Goal: Information Seeking & Learning: Learn about a topic

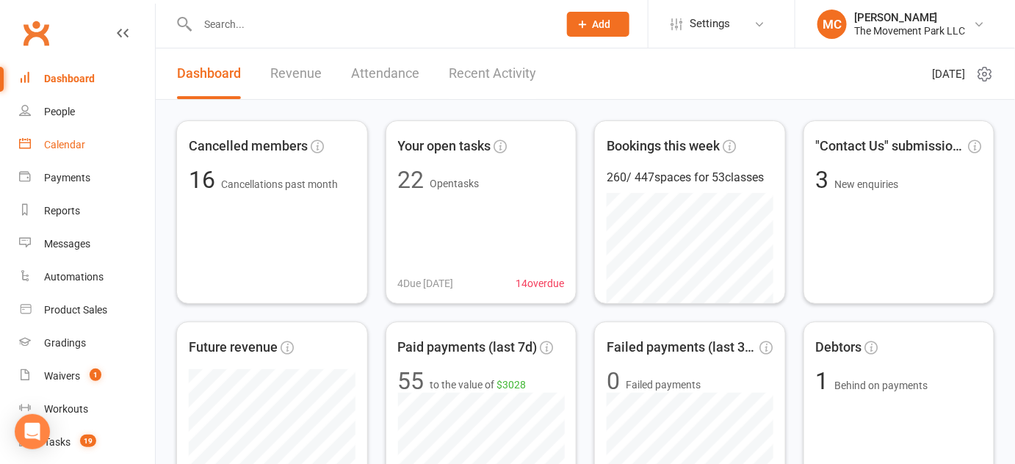
click at [78, 145] on div "Calendar" at bounding box center [64, 145] width 41 height 12
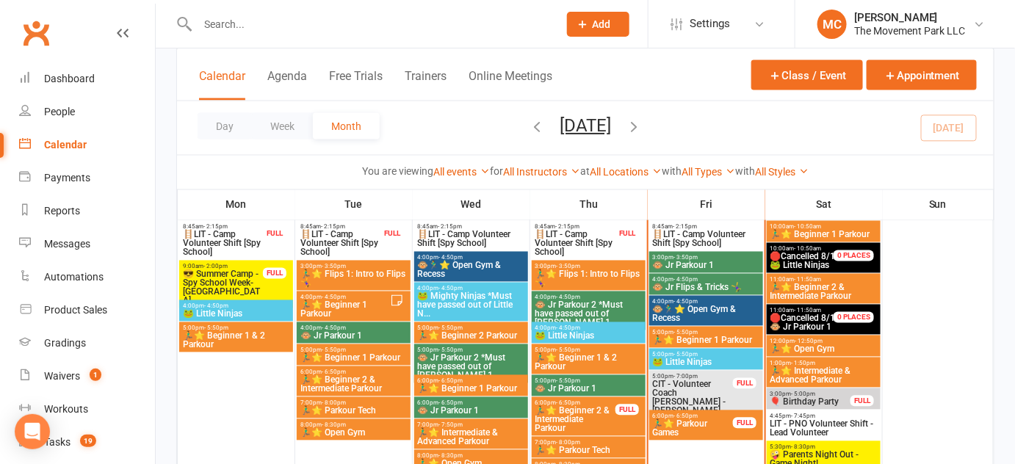
scroll to position [867, 0]
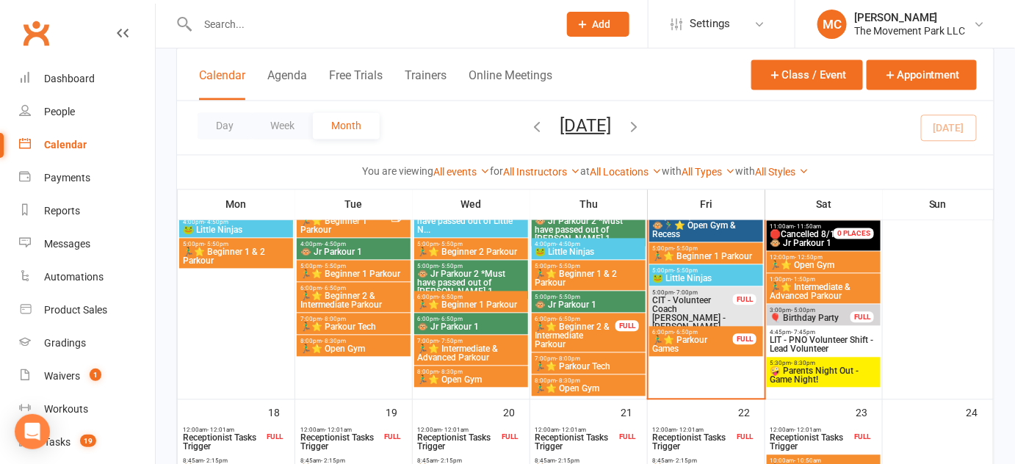
click at [815, 375] on span "🤪 Parents Night Out - Game Night!" at bounding box center [824, 376] width 108 height 18
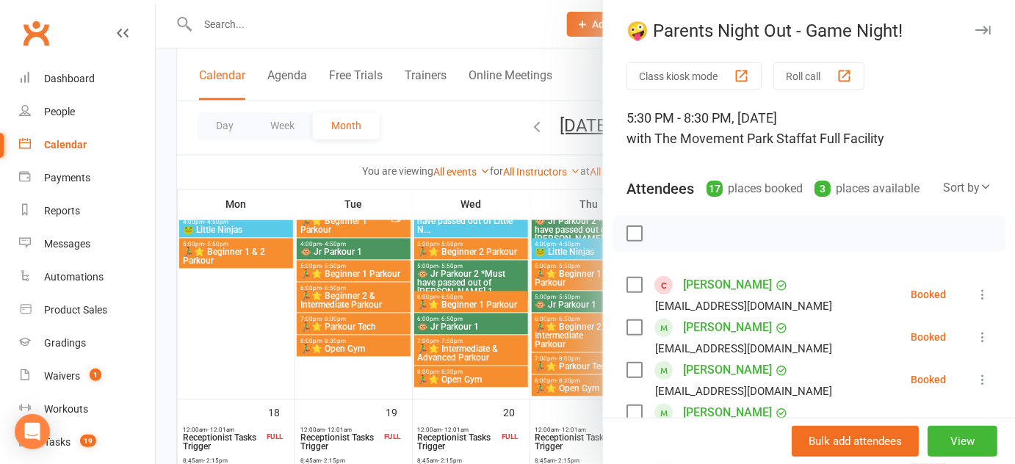
click at [333, 30] on div at bounding box center [585, 232] width 859 height 464
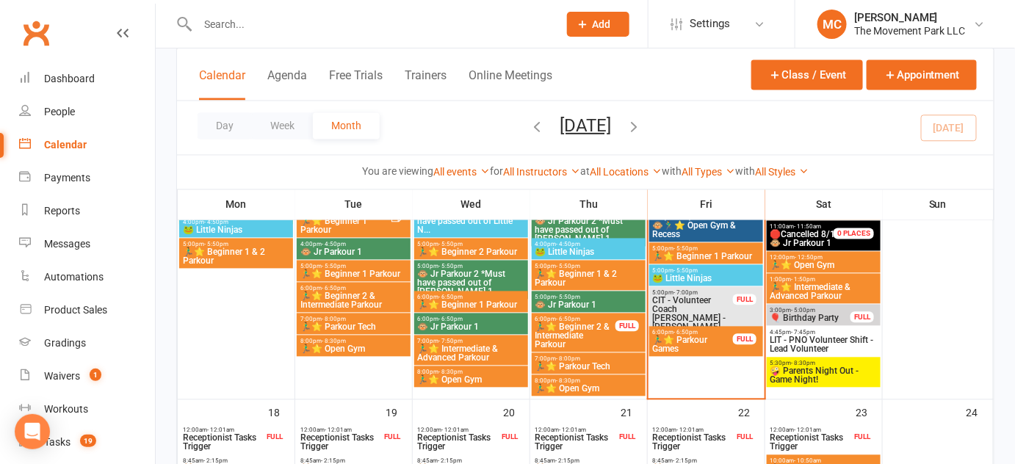
click at [333, 25] on input "text" at bounding box center [370, 24] width 355 height 21
paste input "Stryker [PERSON_NAME]"
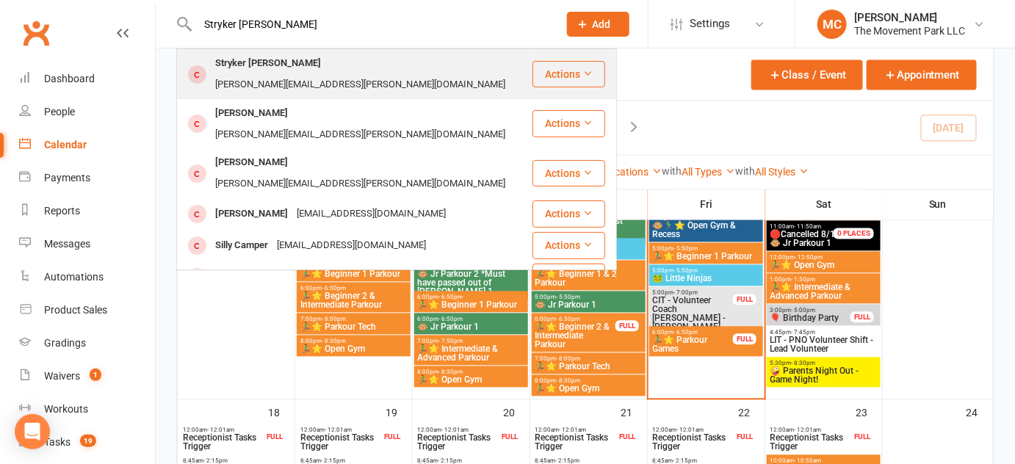
type input "Stryker [PERSON_NAME]"
click at [332, 74] on div "[PERSON_NAME][EMAIL_ADDRESS][PERSON_NAME][DOMAIN_NAME]" at bounding box center [360, 84] width 299 height 21
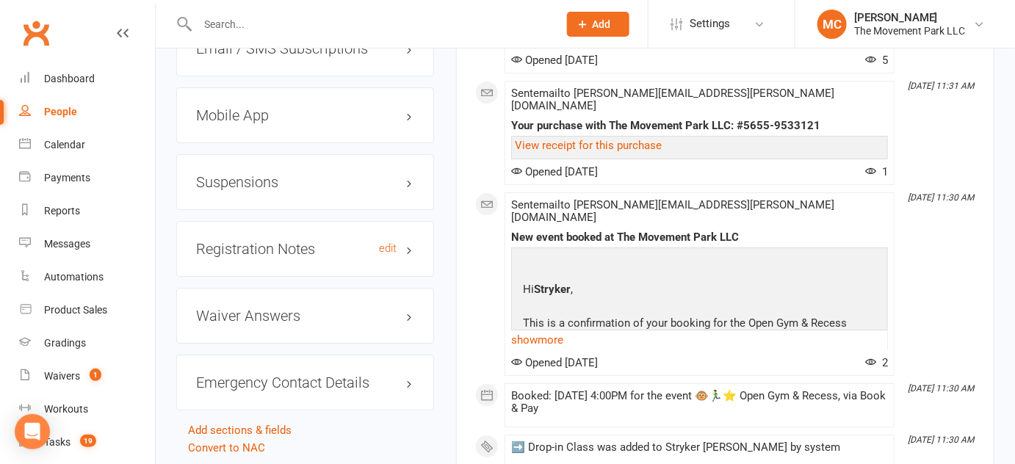
scroll to position [1602, 0]
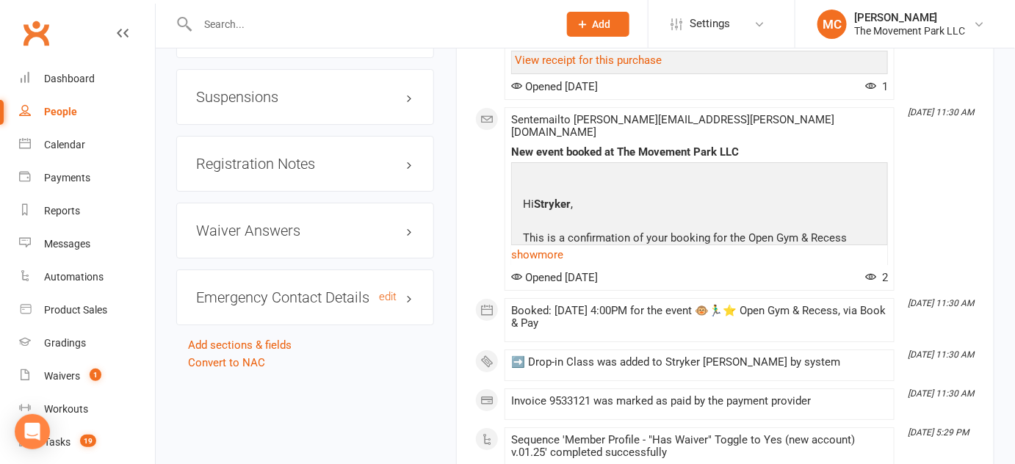
click at [412, 289] on h3 "Emergency Contact Details edit" at bounding box center [305, 297] width 218 height 16
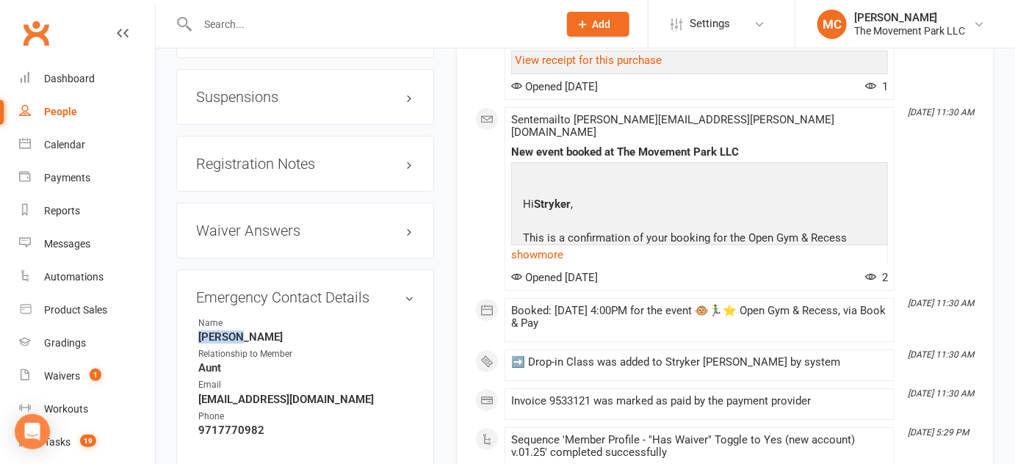
drag, startPoint x: 248, startPoint y: 327, endPoint x: 192, endPoint y: 328, distance: 56.6
click at [192, 328] on div "Emergency Contact Details edit Name [PERSON_NAME] Relationship to Member Aunt E…" at bounding box center [305, 369] width 258 height 199
copy strong "[PERSON_NAME]"
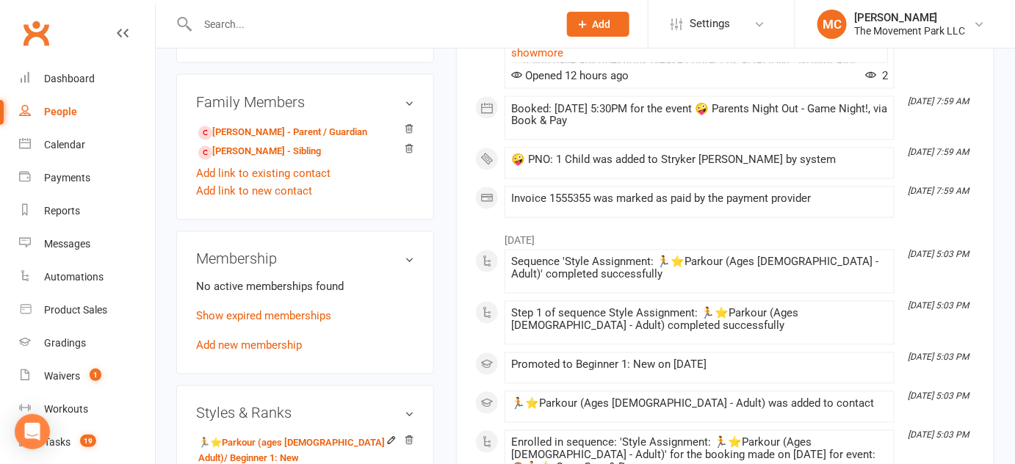
scroll to position [801, 0]
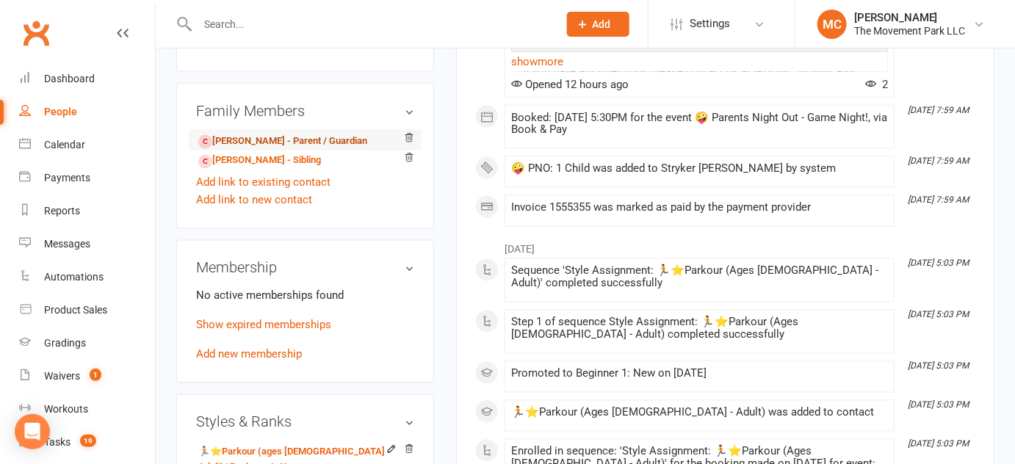
click at [257, 150] on link "[PERSON_NAME] - Parent / Guardian" at bounding box center [282, 141] width 169 height 15
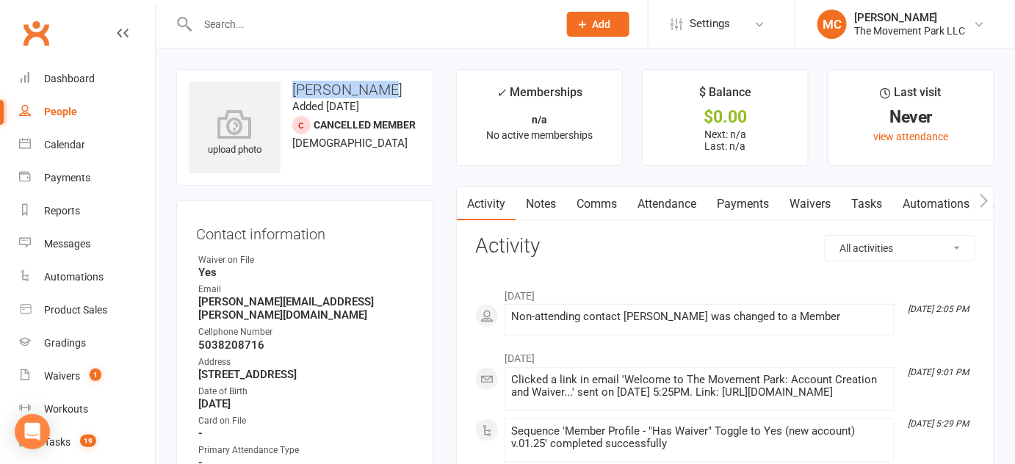
drag, startPoint x: 382, startPoint y: 90, endPoint x: 292, endPoint y: 93, distance: 89.7
click at [292, 93] on h3 "[PERSON_NAME]" at bounding box center [305, 90] width 233 height 16
copy h3 "[PERSON_NAME]"
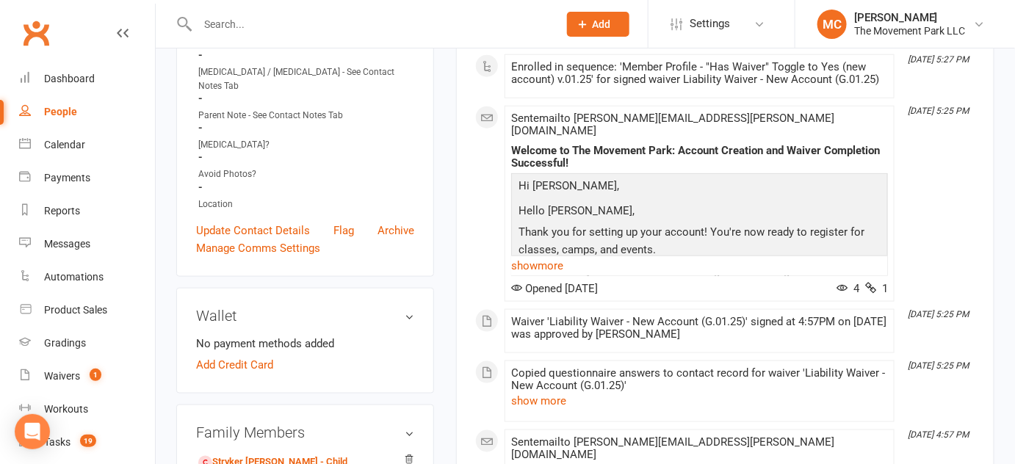
scroll to position [534, 0]
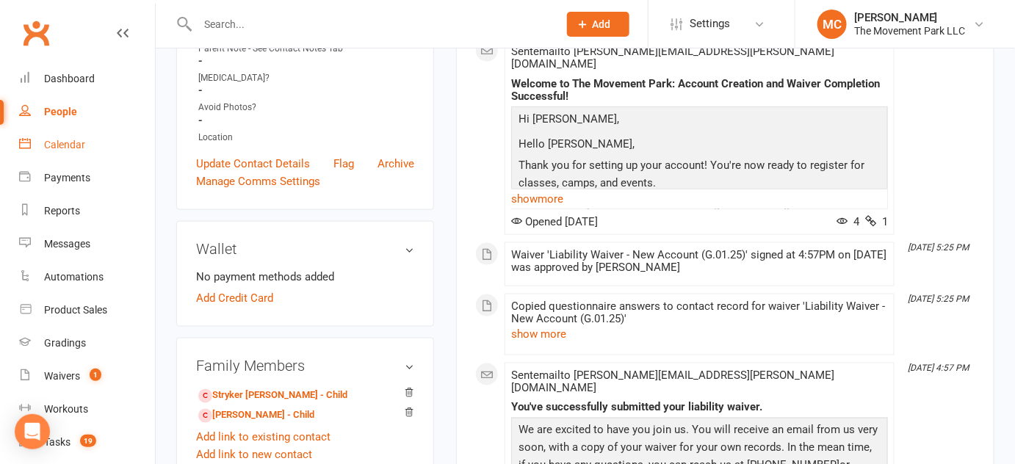
click at [51, 145] on div "Calendar" at bounding box center [64, 145] width 41 height 12
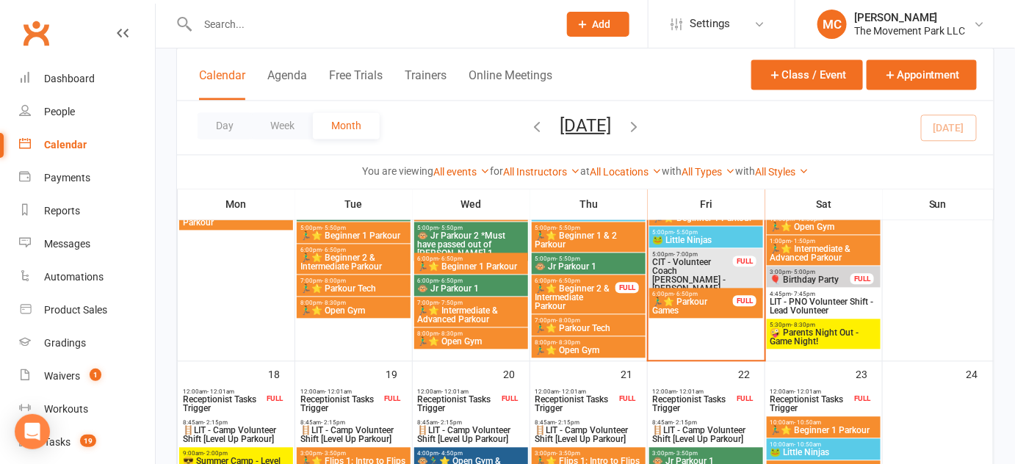
scroll to position [1001, 0]
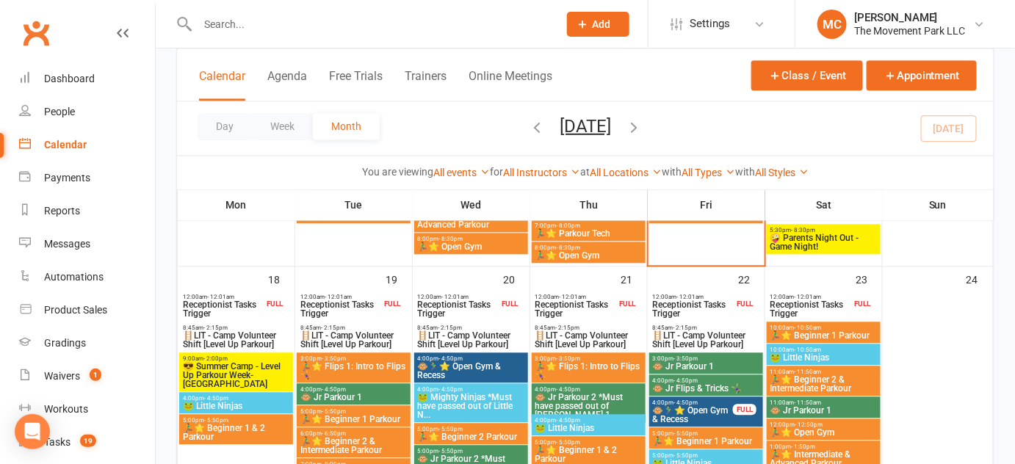
click at [803, 246] on span "🤪 Parents Night Out - Game Night!" at bounding box center [824, 243] width 108 height 18
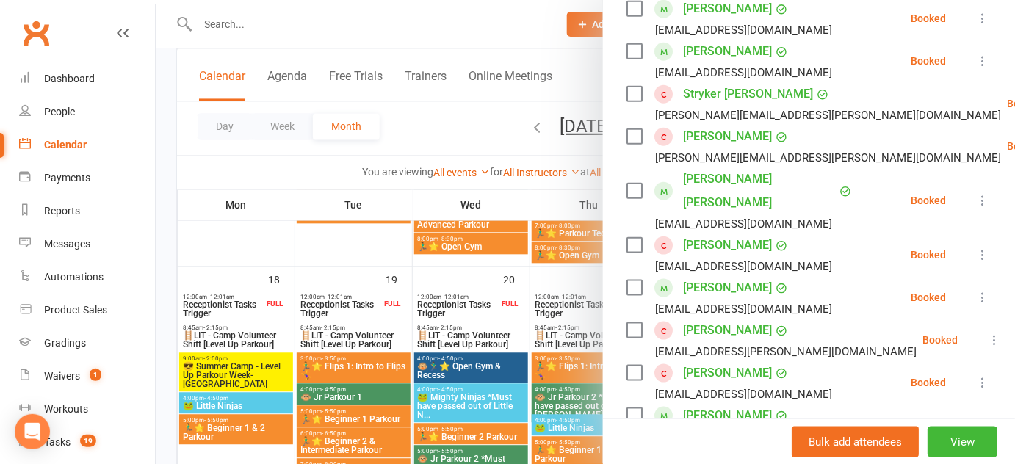
scroll to position [467, 0]
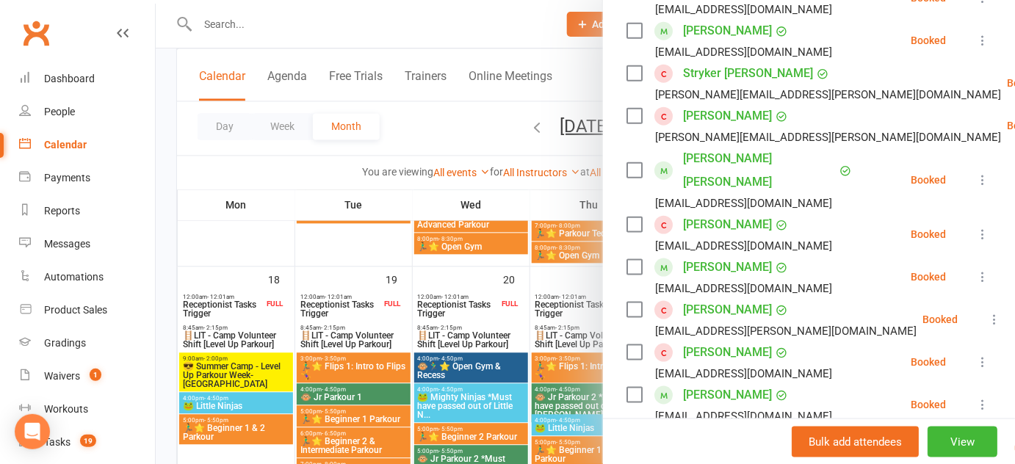
click at [711, 213] on link "[PERSON_NAME]" at bounding box center [727, 225] width 89 height 24
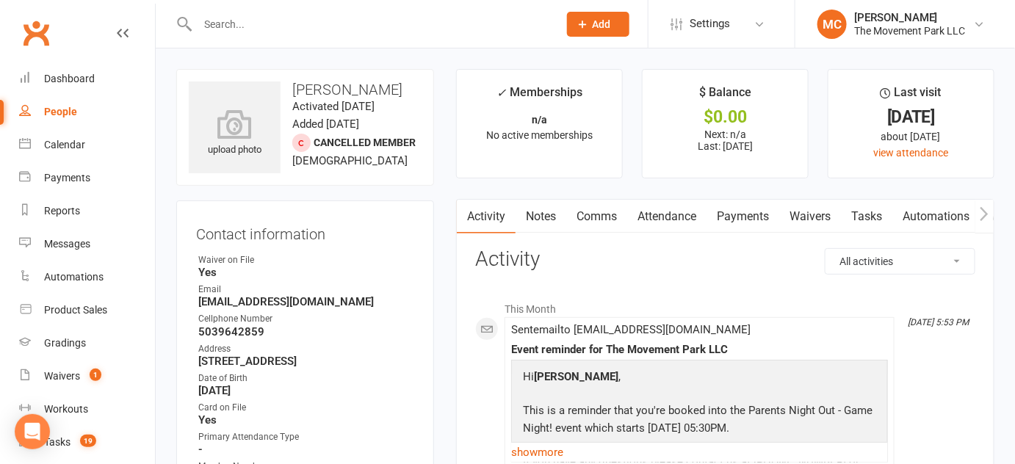
click at [538, 219] on link "Notes" at bounding box center [541, 217] width 51 height 34
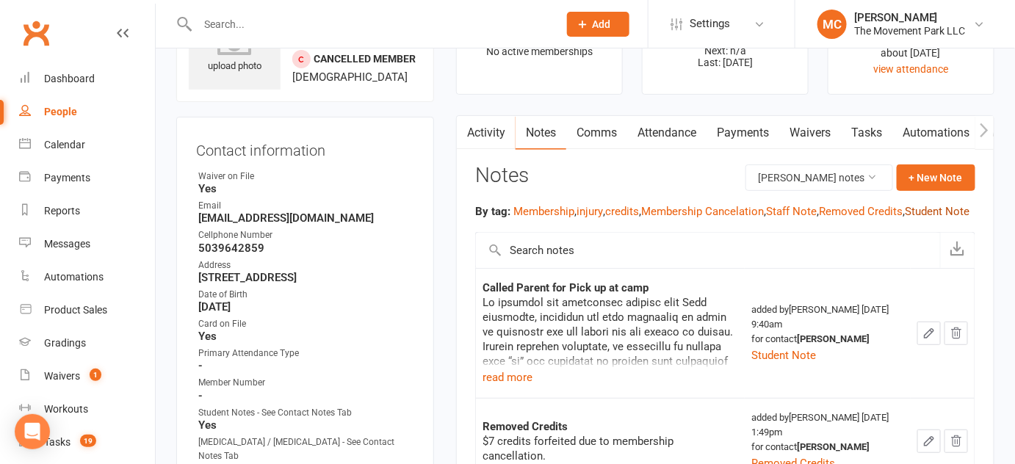
scroll to position [133, 0]
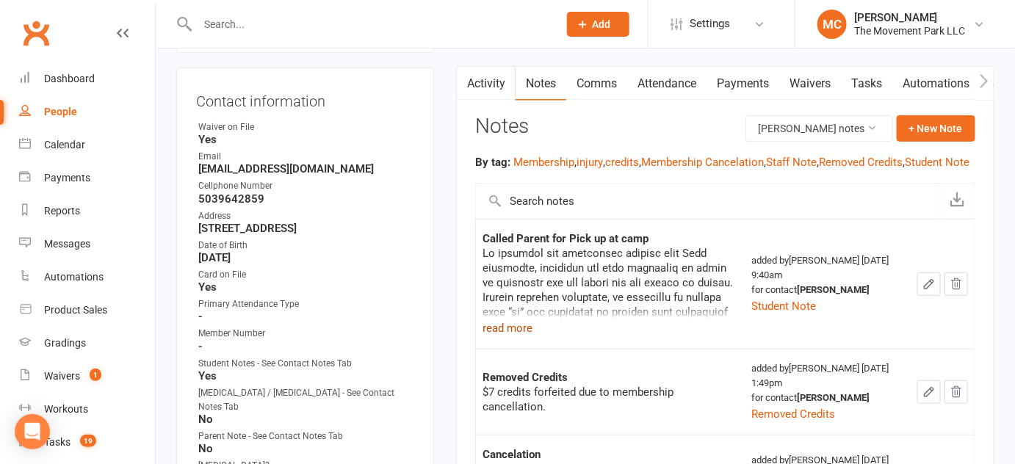
click at [513, 337] on button "read more" at bounding box center [508, 328] width 50 height 18
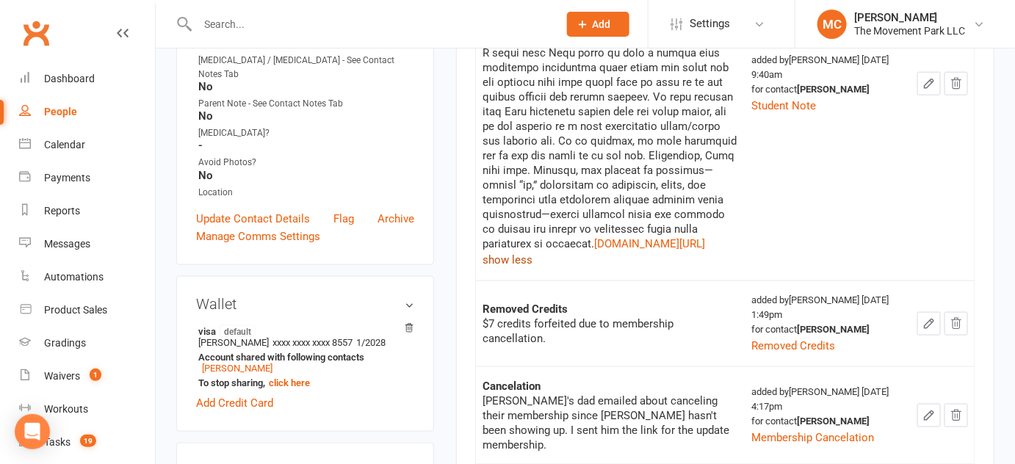
scroll to position [400, 0]
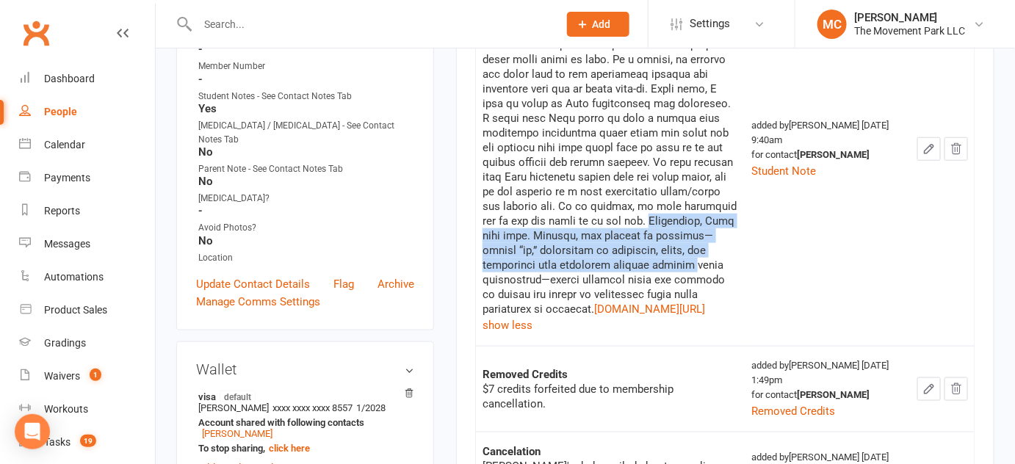
drag, startPoint x: 582, startPoint y: 164, endPoint x: 613, endPoint y: 195, distance: 44.1
click at [613, 195] on div "[DOMAIN_NAME][URL]" at bounding box center [611, 148] width 256 height 338
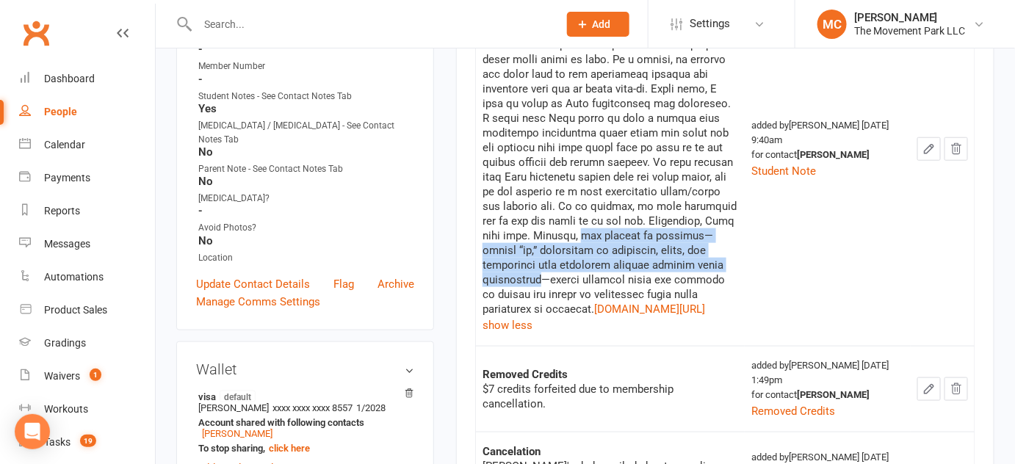
drag, startPoint x: 759, startPoint y: 164, endPoint x: 693, endPoint y: 196, distance: 74.2
click at [693, 196] on div "[DOMAIN_NAME][URL]" at bounding box center [611, 148] width 256 height 338
copy div "his pattern of defiance—saying “no,” attempting to negotiate, lying, and procee…"
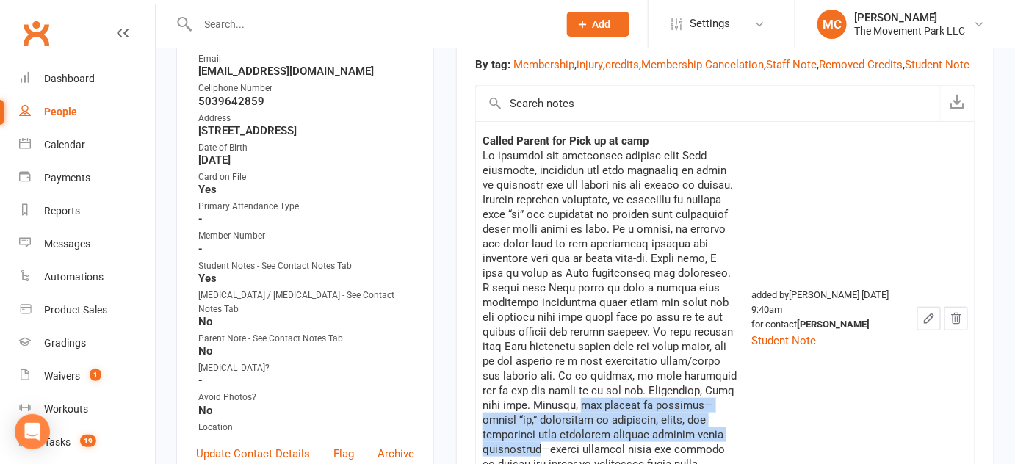
scroll to position [267, 0]
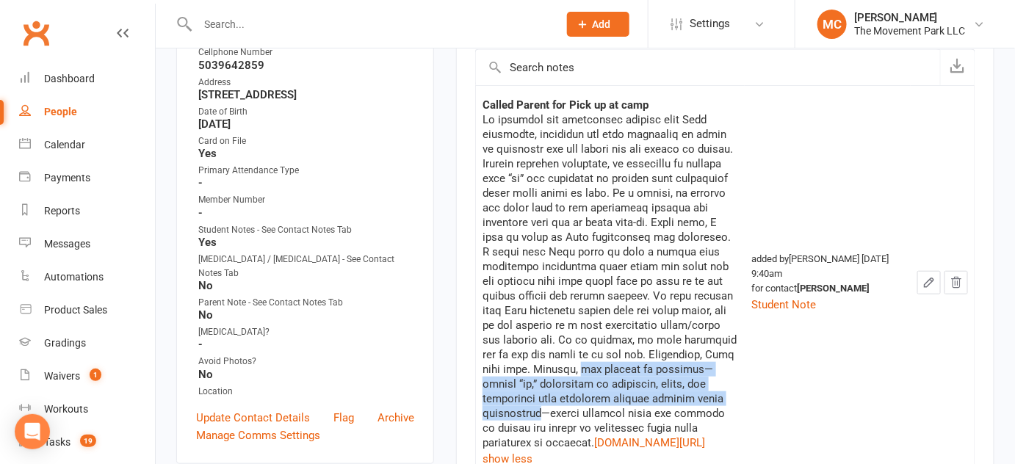
click at [936, 276] on icon "button" at bounding box center [929, 282] width 13 height 13
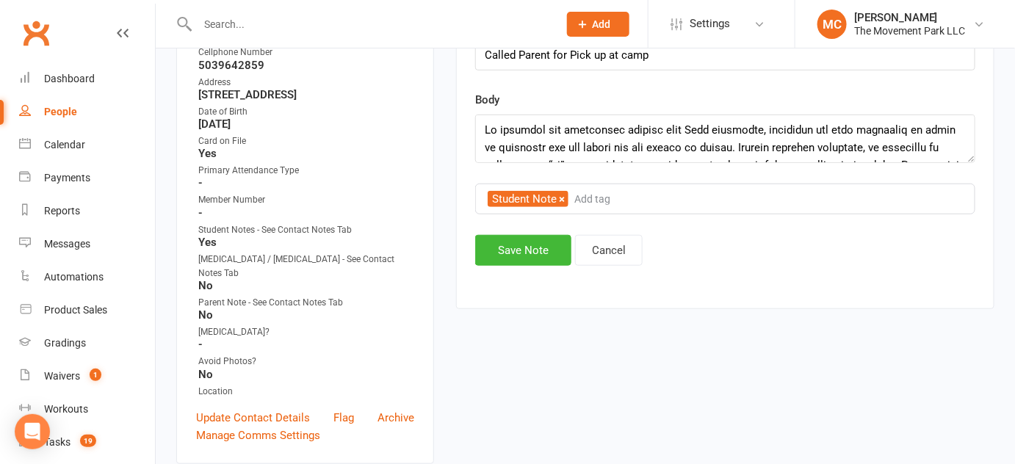
click at [589, 193] on input "Add tag" at bounding box center [598, 199] width 51 height 18
type input "C"
type input "S"
type input "R"
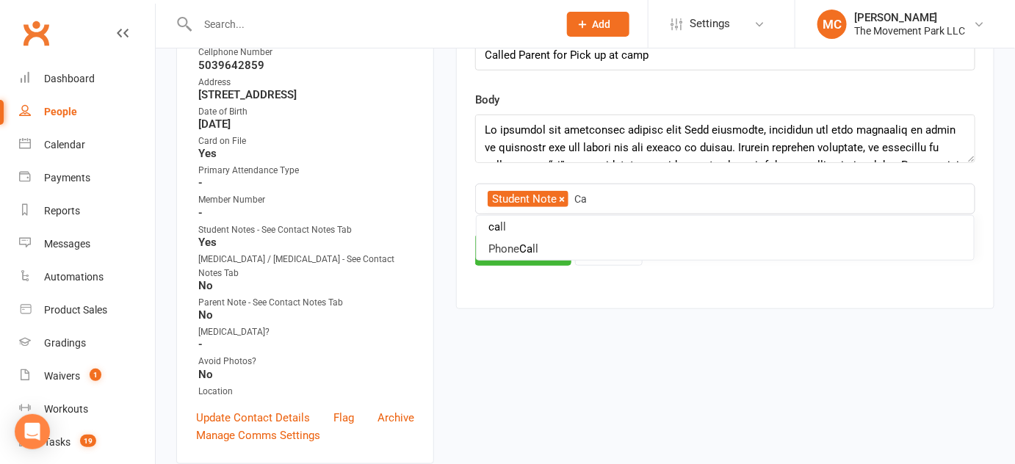
type input "C"
type input "P"
type input "Removal from camp"
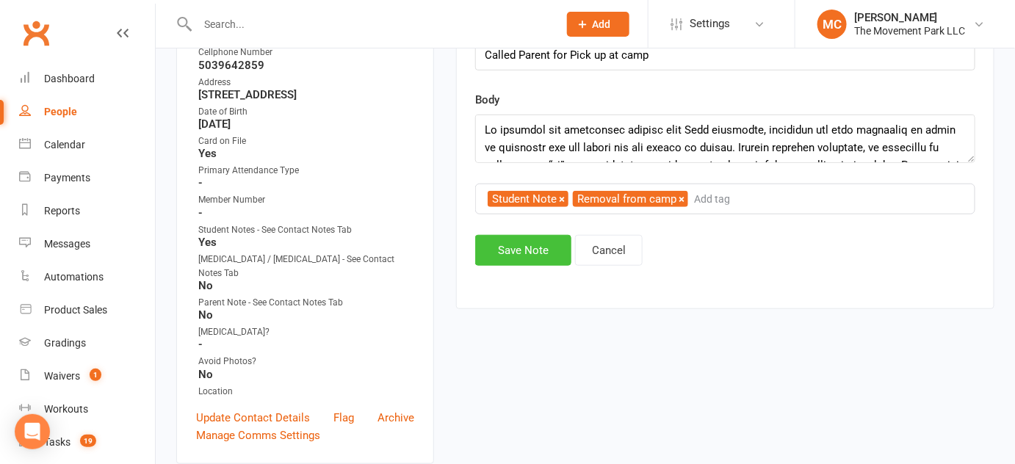
click at [529, 258] on button "Save Note" at bounding box center [523, 250] width 96 height 31
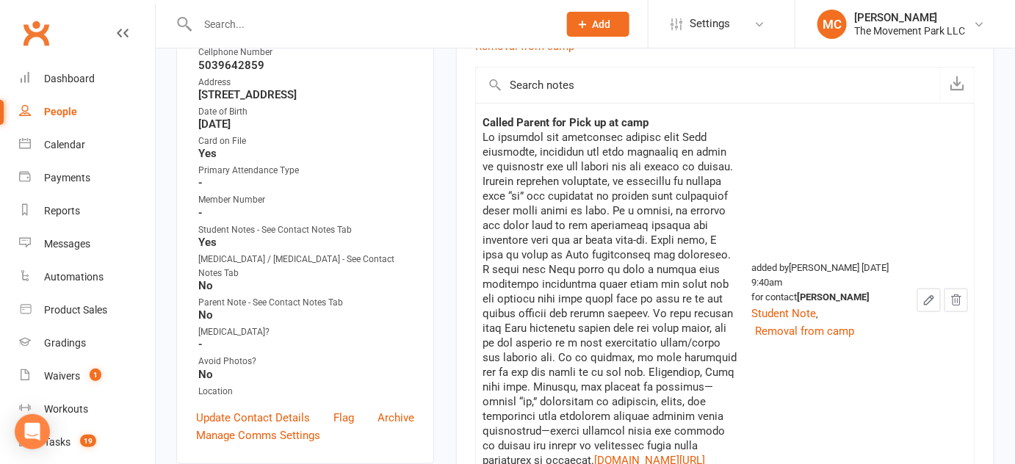
click at [395, 21] on input "text" at bounding box center [370, 24] width 355 height 21
paste input "[PERSON_NAME]"
type input "[PERSON_NAME]"
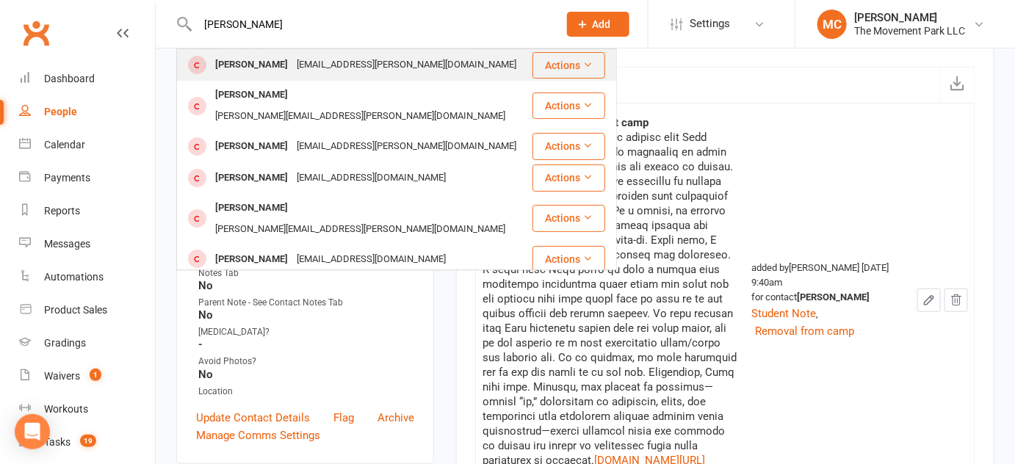
click at [341, 67] on div "[EMAIL_ADDRESS][PERSON_NAME][DOMAIN_NAME]" at bounding box center [406, 64] width 228 height 21
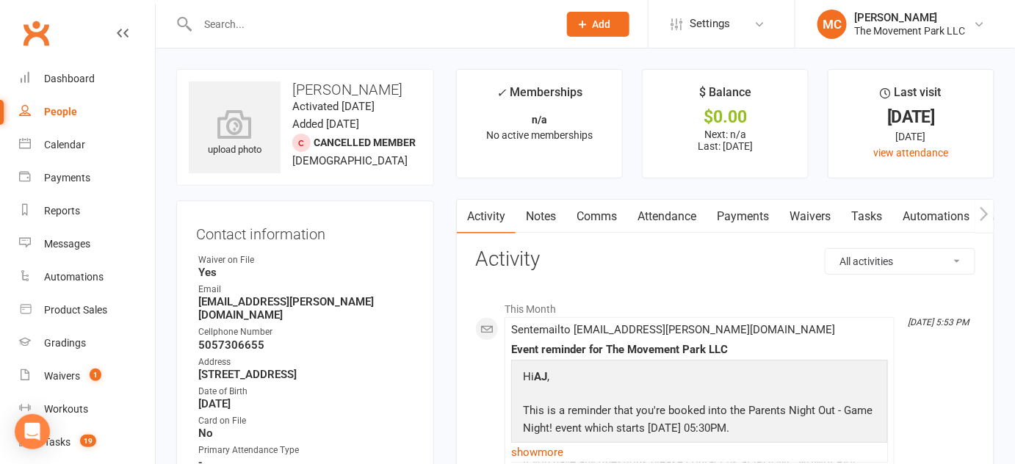
click at [549, 221] on link "Notes" at bounding box center [541, 217] width 51 height 34
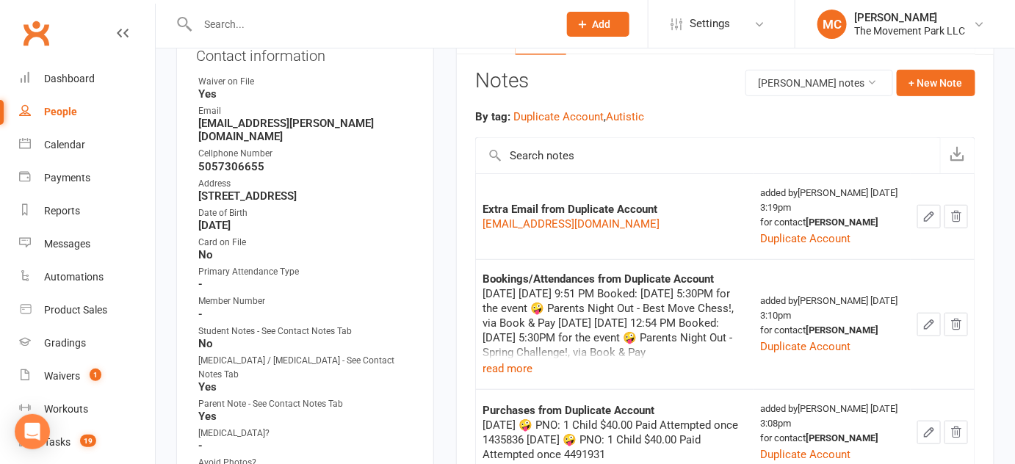
scroll to position [200, 0]
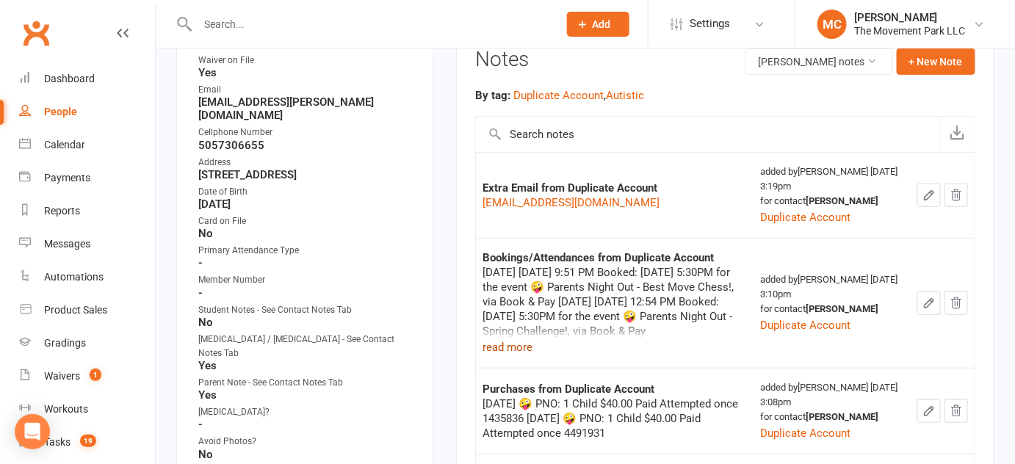
click at [521, 350] on button "read more" at bounding box center [508, 348] width 50 height 18
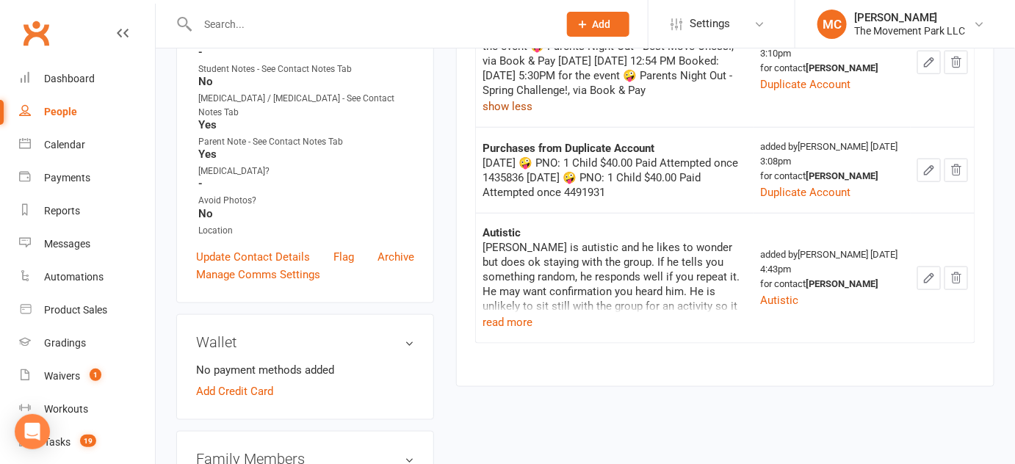
scroll to position [467, 0]
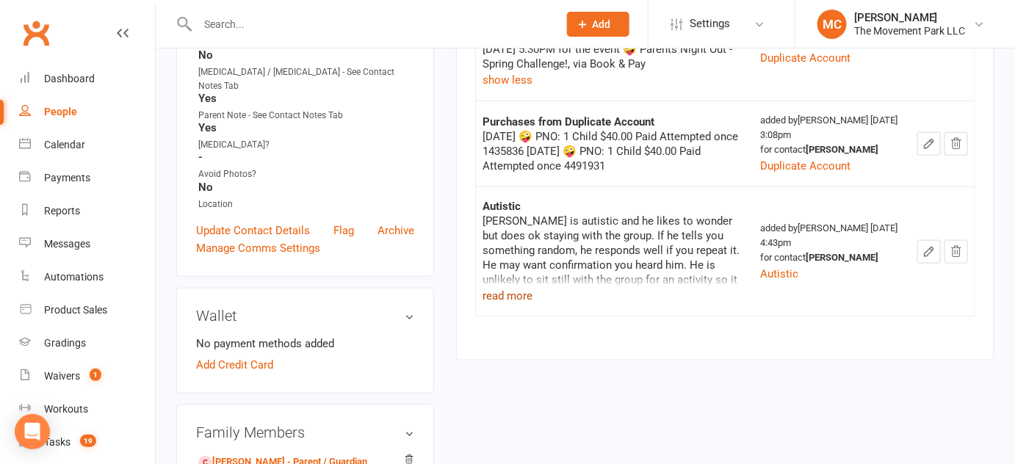
click at [509, 292] on button "read more" at bounding box center [508, 296] width 50 height 18
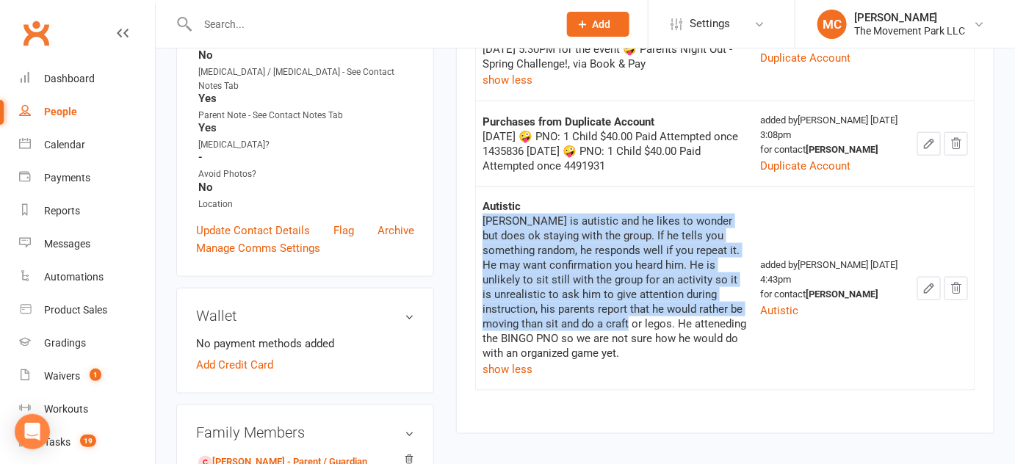
drag, startPoint x: 482, startPoint y: 218, endPoint x: 555, endPoint y: 324, distance: 128.3
click at [555, 324] on div "[PERSON_NAME] is autistic and he likes to wonder but does ok staying with the g…" at bounding box center [615, 287] width 264 height 147
copy div "[PERSON_NAME] is autistic and he likes to wonder but does ok staying with the g…"
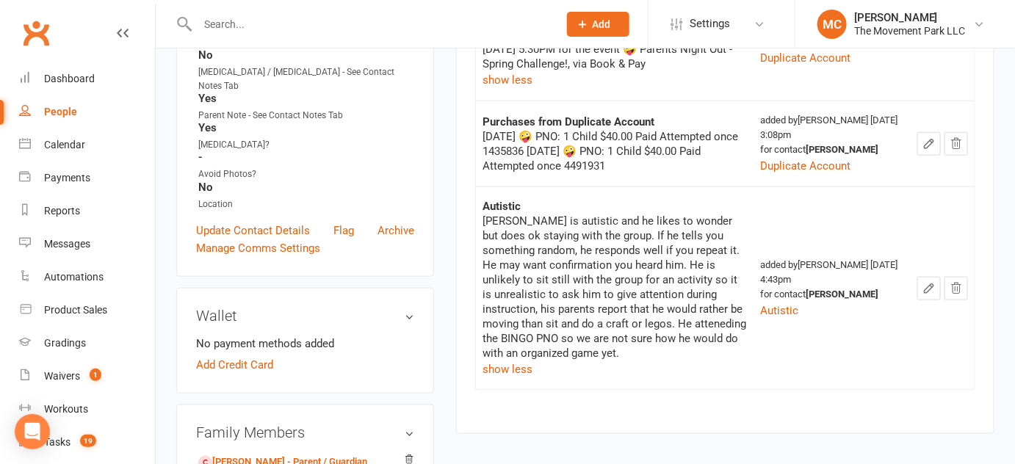
click at [391, 23] on input "text" at bounding box center [370, 24] width 355 height 21
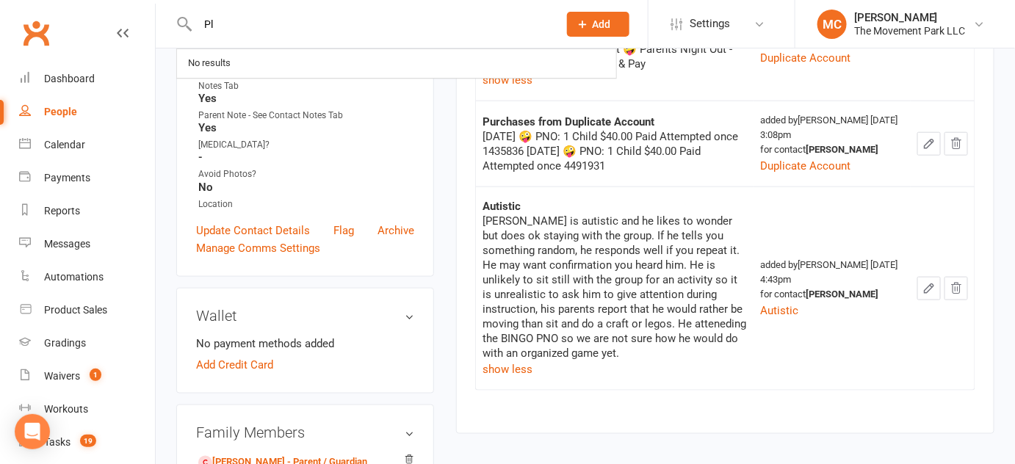
type input "P"
type input "[PERSON_NAME]"
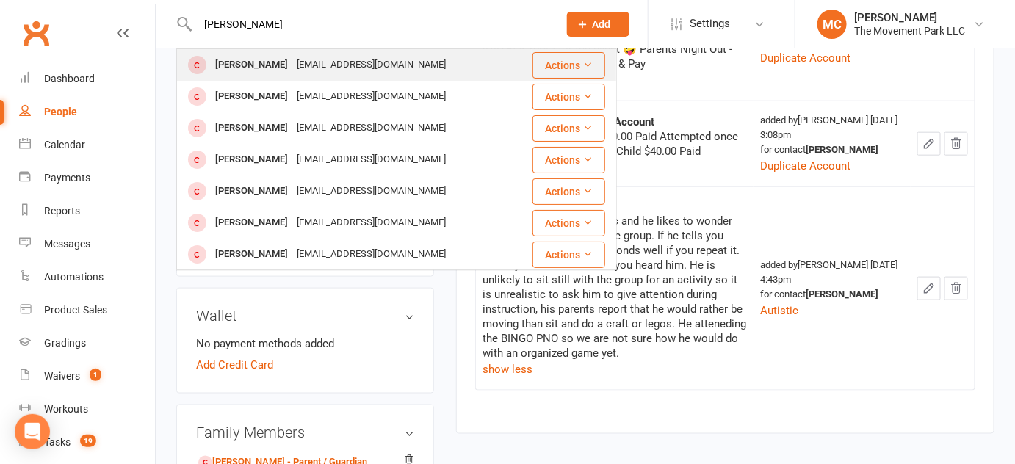
click at [371, 63] on div "[PERSON_NAME] [EMAIL_ADDRESS][DOMAIN_NAME]" at bounding box center [354, 65] width 353 height 30
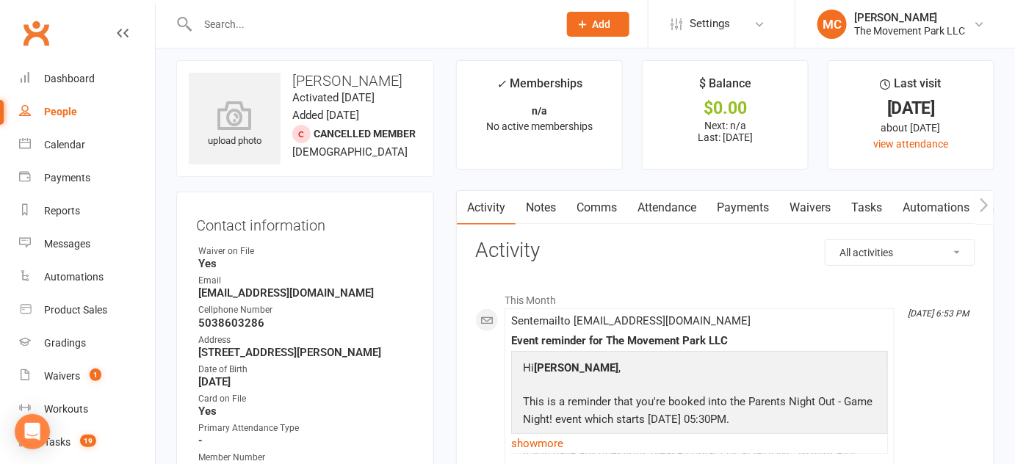
scroll to position [66, 0]
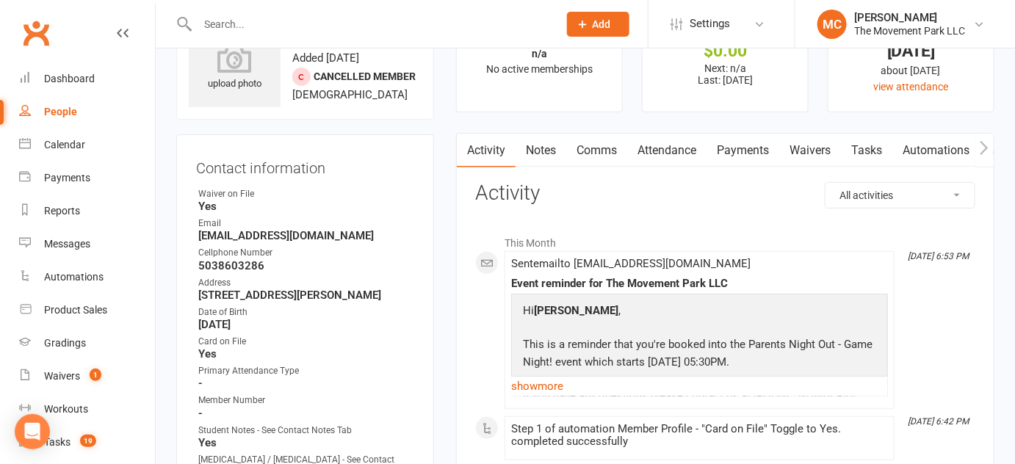
click at [533, 152] on link "Notes" at bounding box center [541, 151] width 51 height 34
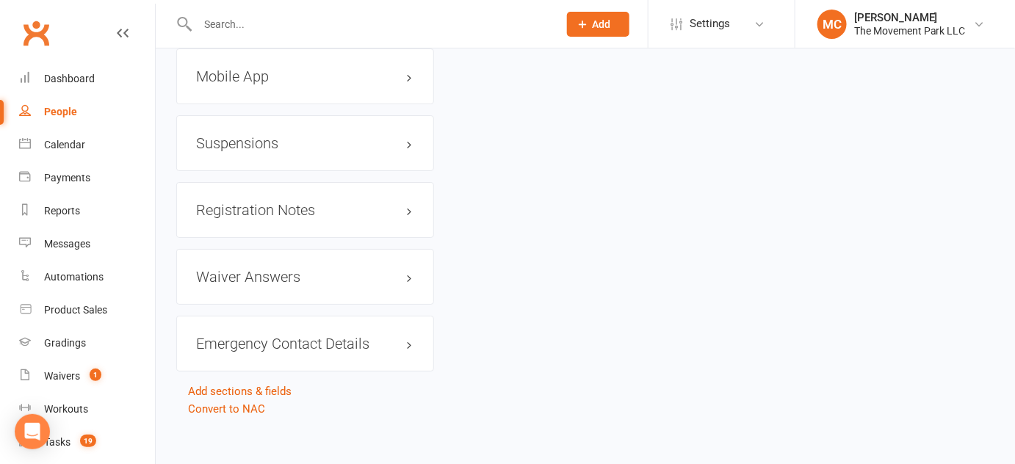
scroll to position [1741, 0]
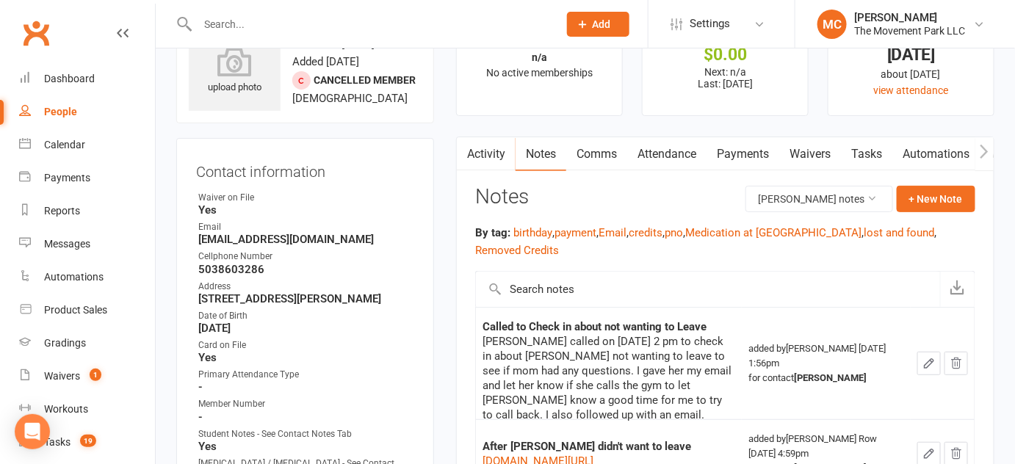
scroll to position [0, 0]
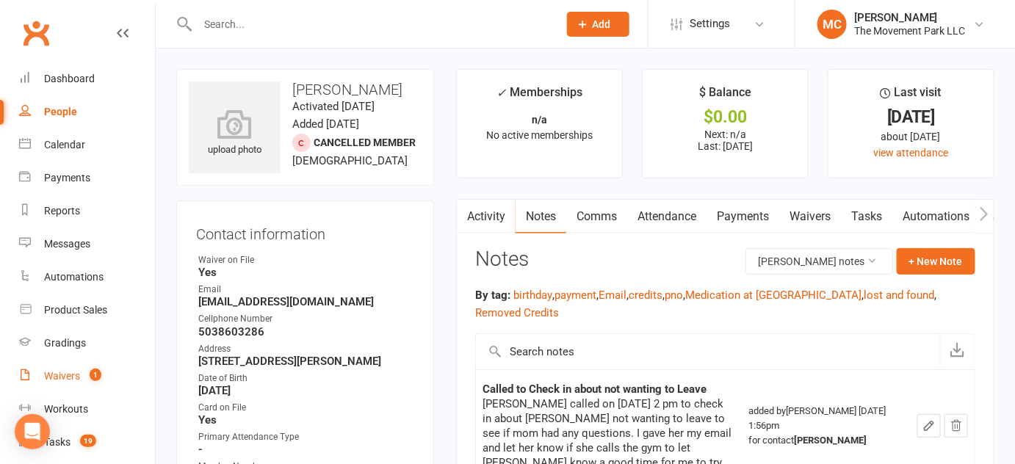
click at [71, 378] on div "Waivers" at bounding box center [62, 376] width 36 height 12
select select "100"
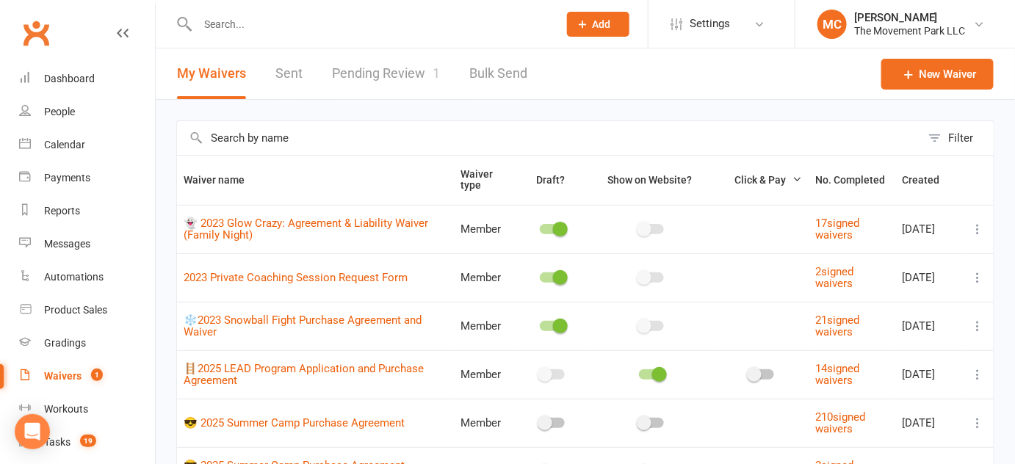
click at [386, 74] on link "Pending Review 1" at bounding box center [386, 73] width 108 height 51
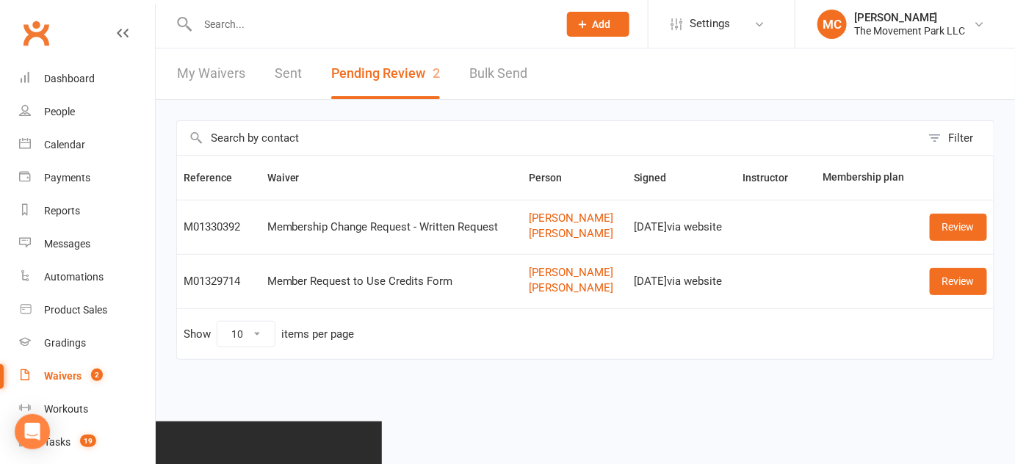
click at [515, 111] on div "Filter Reference Waiver Person Signed Instructor Membership plan M01330392 Memb…" at bounding box center [585, 250] width 859 height 301
